Goal: Transaction & Acquisition: Purchase product/service

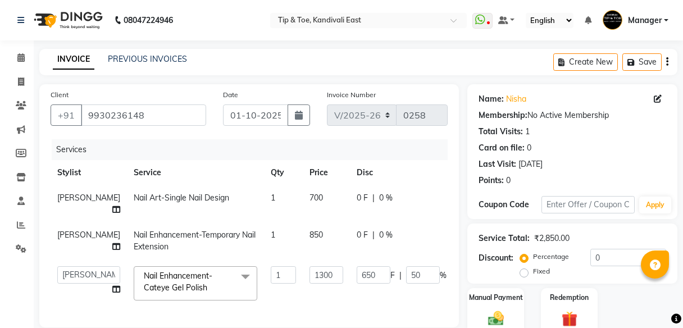
select select "7846"
select select "70623"
select select "service"
select select "70623"
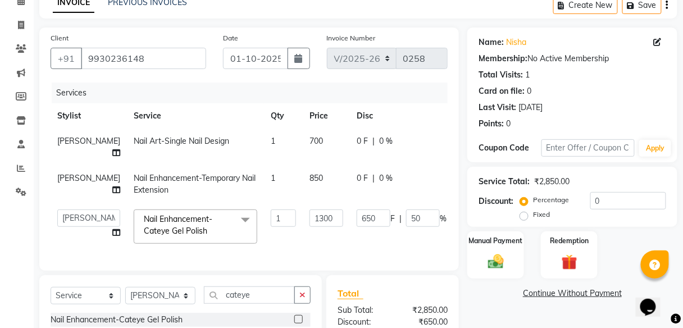
scroll to position [191, 0]
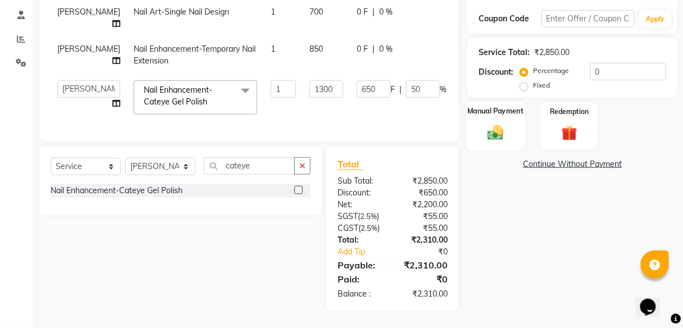
click at [492, 123] on img at bounding box center [495, 132] width 26 height 19
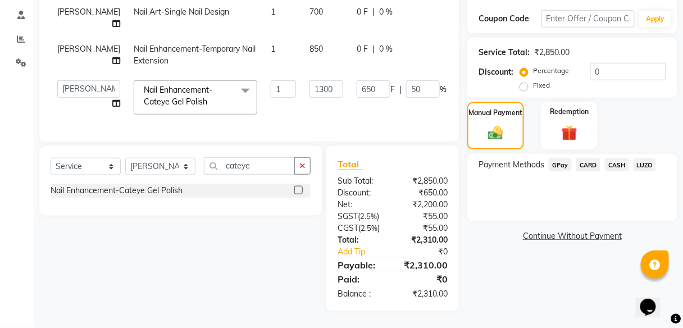
scroll to position [57, 0]
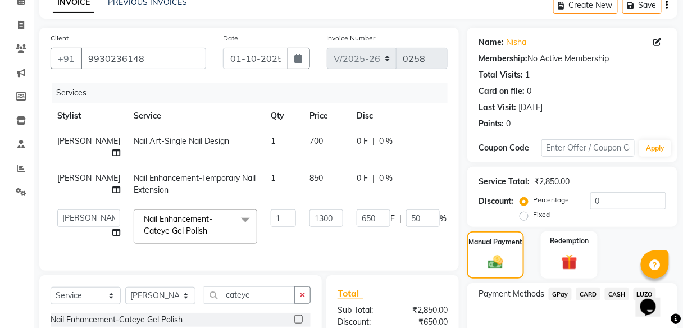
click at [559, 292] on span "GPay" at bounding box center [559, 293] width 23 height 13
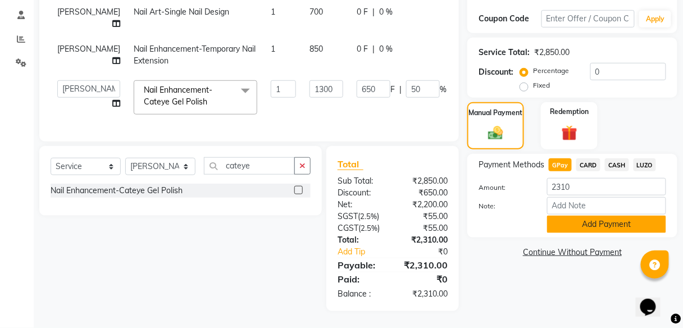
click at [592, 217] on button "Add Payment" at bounding box center [606, 224] width 119 height 17
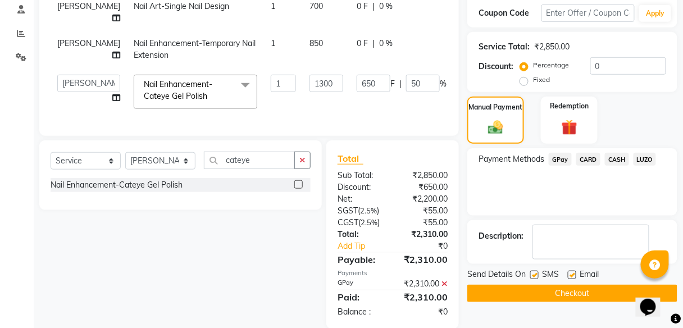
click at [579, 290] on button "Checkout" at bounding box center [572, 293] width 210 height 17
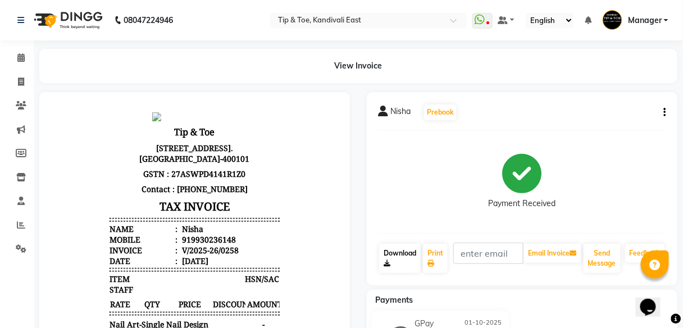
click at [395, 259] on link "Download" at bounding box center [400, 258] width 42 height 29
click at [21, 58] on icon at bounding box center [20, 57] width 7 height 8
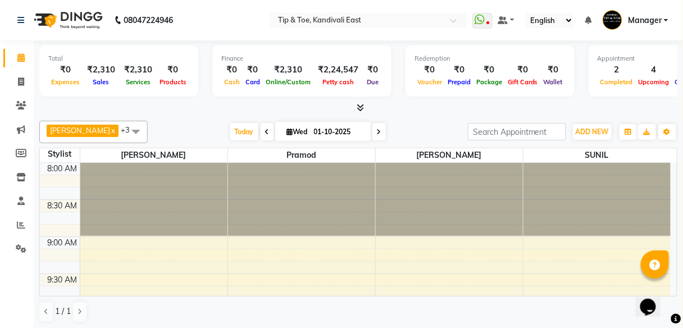
scroll to position [1, 0]
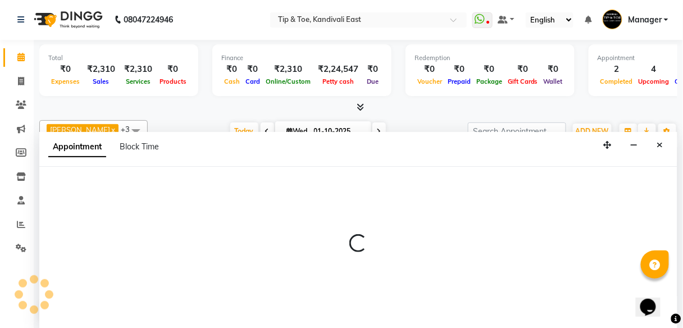
select select "70361"
select select "570"
select select "tentative"
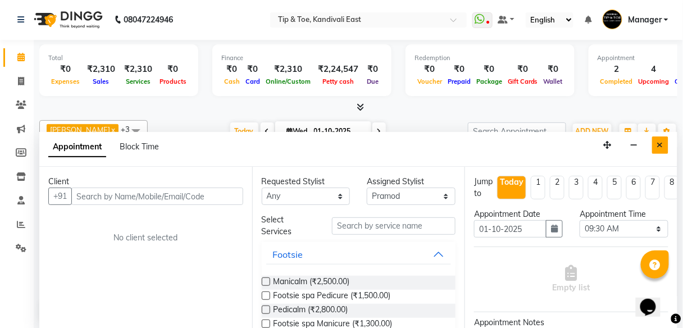
click at [659, 143] on icon "Close" at bounding box center [660, 145] width 6 height 8
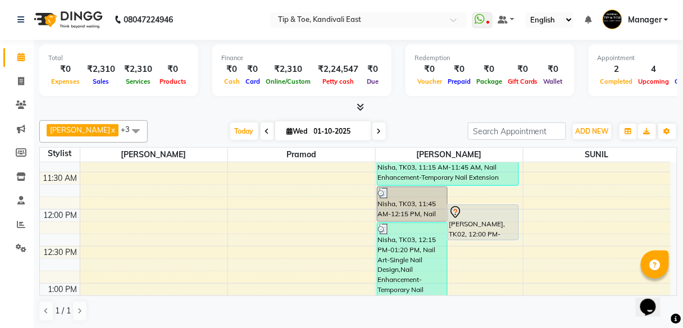
scroll to position [229, 0]
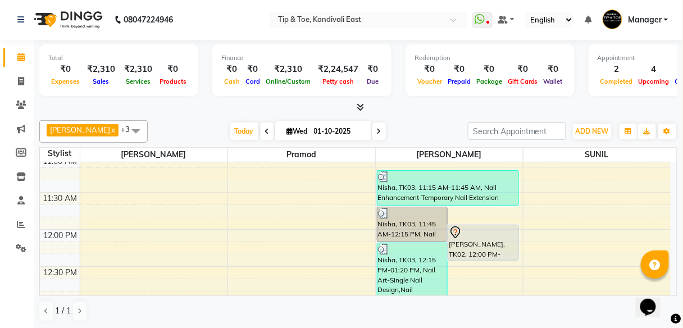
drag, startPoint x: 0, startPoint y: 97, endPoint x: 2, endPoint y: 125, distance: 27.6
click at [2, 125] on li "Marketing" at bounding box center [17, 129] width 34 height 24
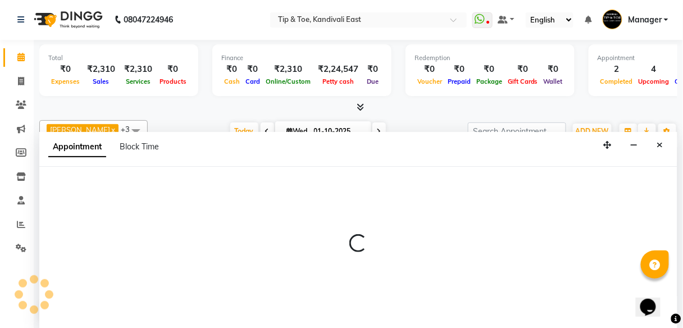
select select "85200"
select select "tentative"
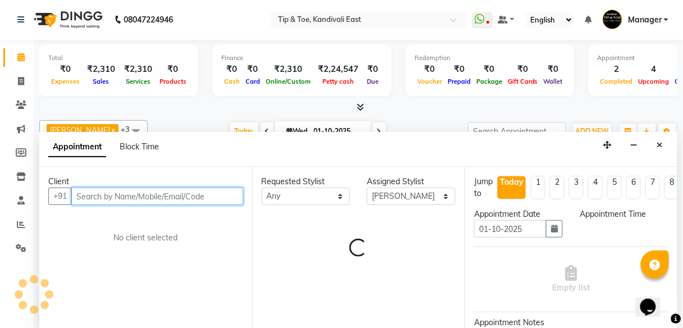
select select "735"
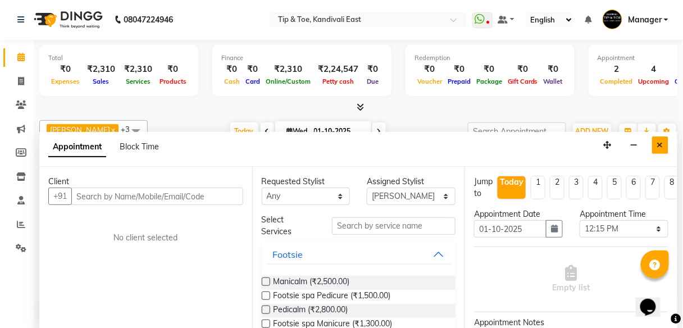
click at [663, 147] on icon "Close" at bounding box center [660, 145] width 6 height 8
